Goal: Transaction & Acquisition: Purchase product/service

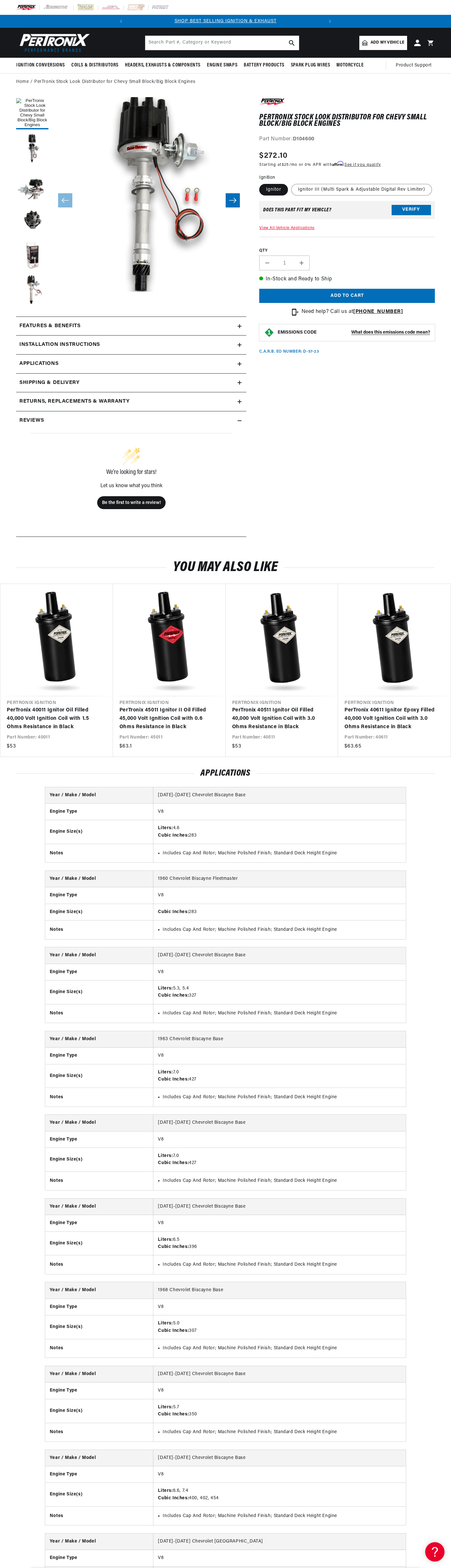
scroll to position [0, 196]
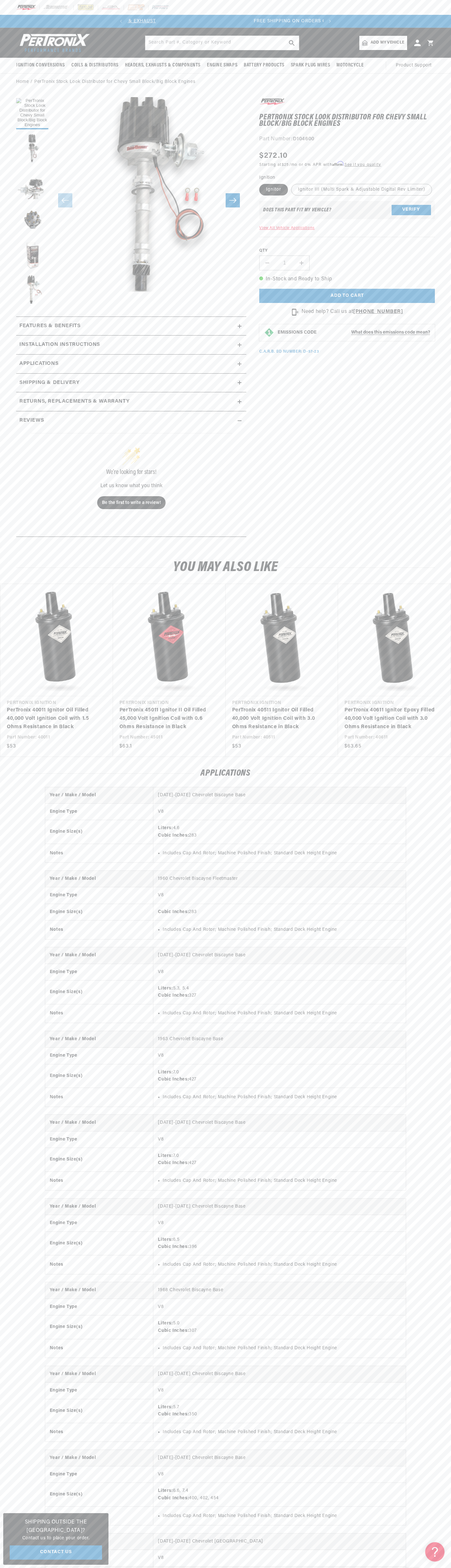
scroll to position [0, 196]
click at [159, 20] on p "FREE SHIPPING ON ORDERS OVER $109" at bounding box center [226, 21] width 196 height 7
click at [135, 1568] on html "Skip to content Your cart Your cart is empty Get the right parts the first time…" at bounding box center [226, 784] width 451 height 1568
click at [32, 285] on button "Load image 6 in gallery view" at bounding box center [32, 291] width 33 height 33
